Goal: Information Seeking & Learning: Learn about a topic

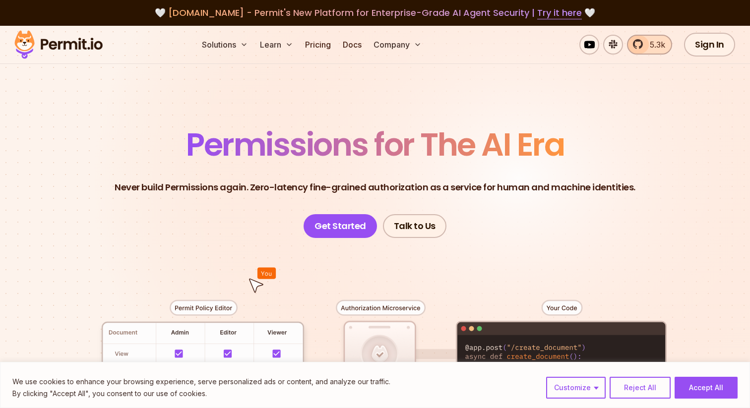
click at [643, 43] on link "5.3k" at bounding box center [649, 45] width 45 height 20
click at [322, 46] on link "Pricing" at bounding box center [318, 45] width 34 height 20
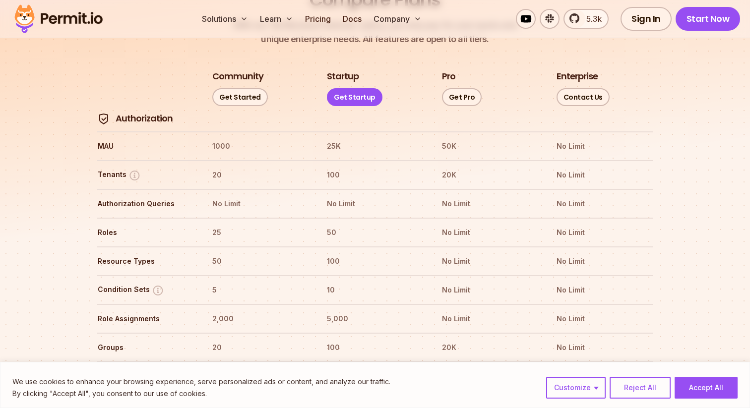
scroll to position [1160, 0]
click at [223, 138] on th "1000" at bounding box center [260, 146] width 97 height 16
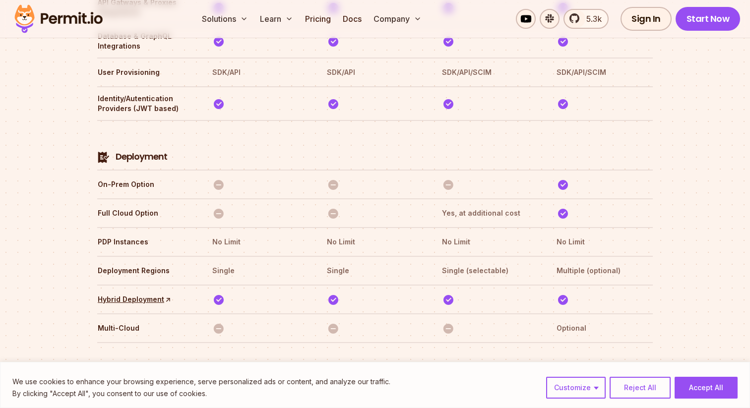
scroll to position [2268, 0]
click at [567, 178] on img at bounding box center [563, 184] width 12 height 12
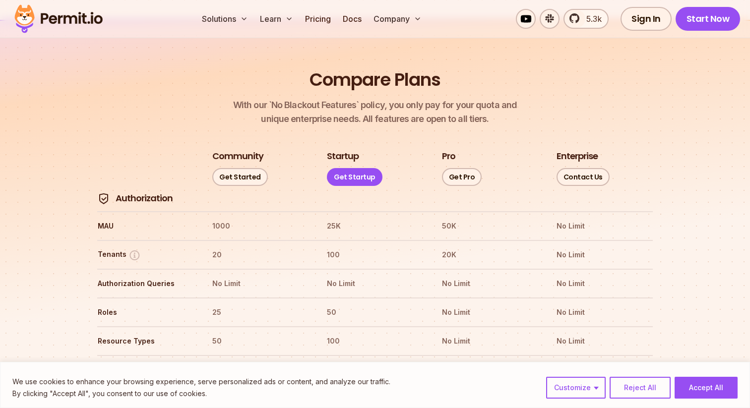
scroll to position [1097, 0]
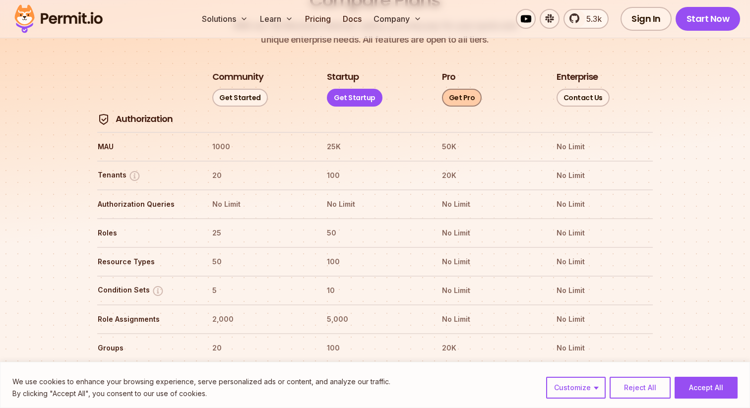
click at [457, 89] on link "Get Pro" at bounding box center [462, 98] width 40 height 18
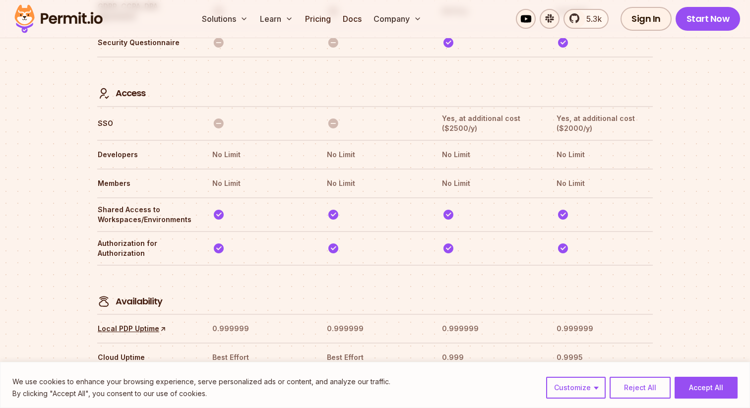
scroll to position [2970, 0]
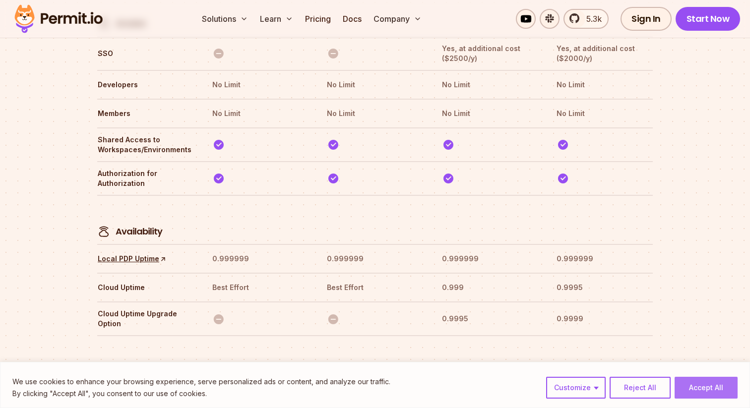
click at [705, 385] on button "Accept All" at bounding box center [706, 388] width 63 height 22
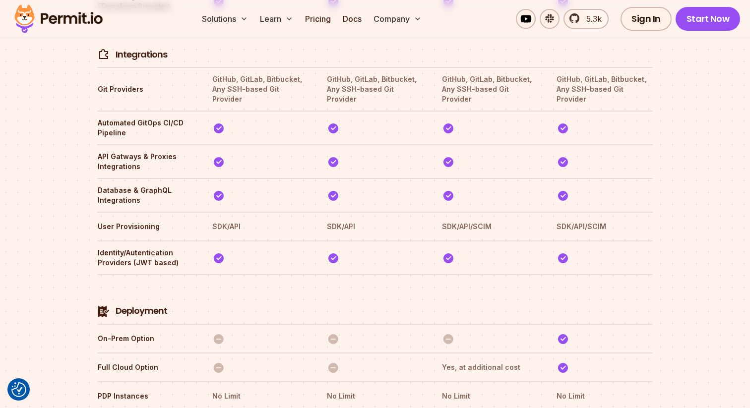
scroll to position [2038, 0]
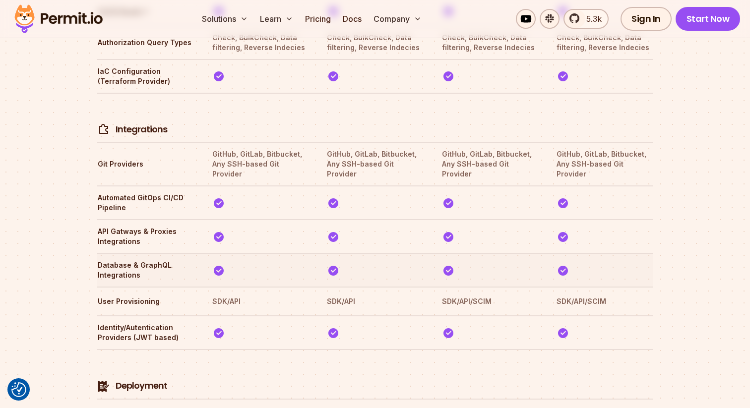
click at [520, 260] on th at bounding box center [490, 270] width 97 height 21
